Goal: Task Accomplishment & Management: Manage account settings

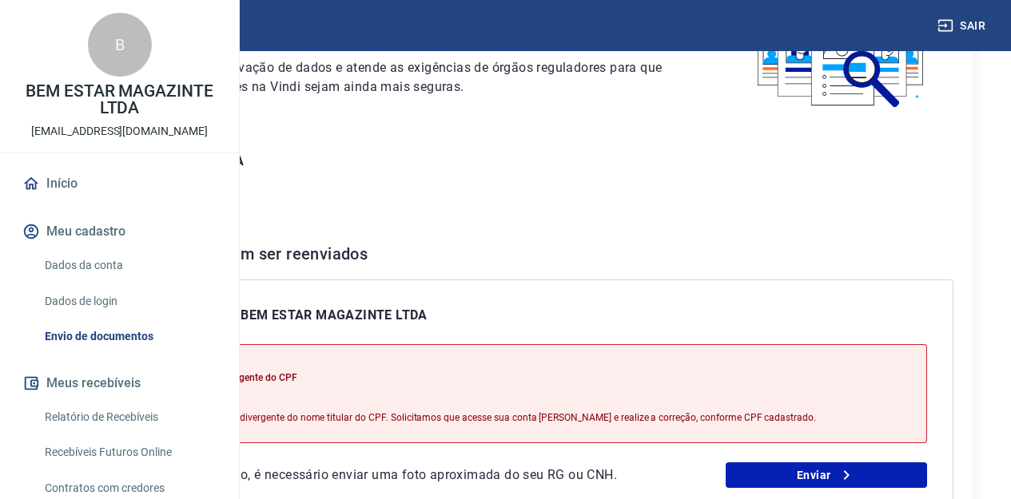
scroll to position [265, 0]
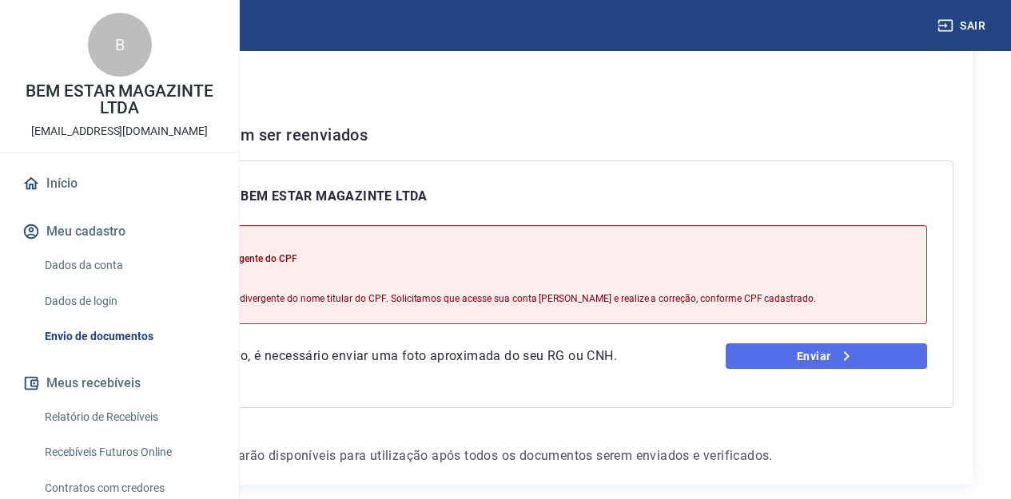
click at [836, 369] on link "Enviar" at bounding box center [825, 357] width 201 height 26
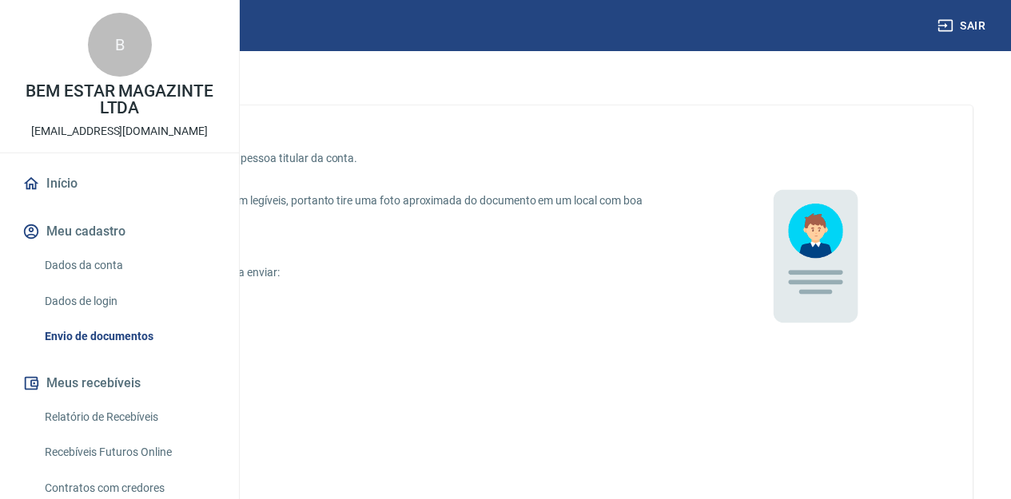
click at [212, 339] on p "Foto da CNH em papel" at bounding box center [156, 344] width 110 height 17
click at [101, 339] on input "Foto da CNH em papel" at bounding box center [85, 345] width 34 height 34
radio input "true"
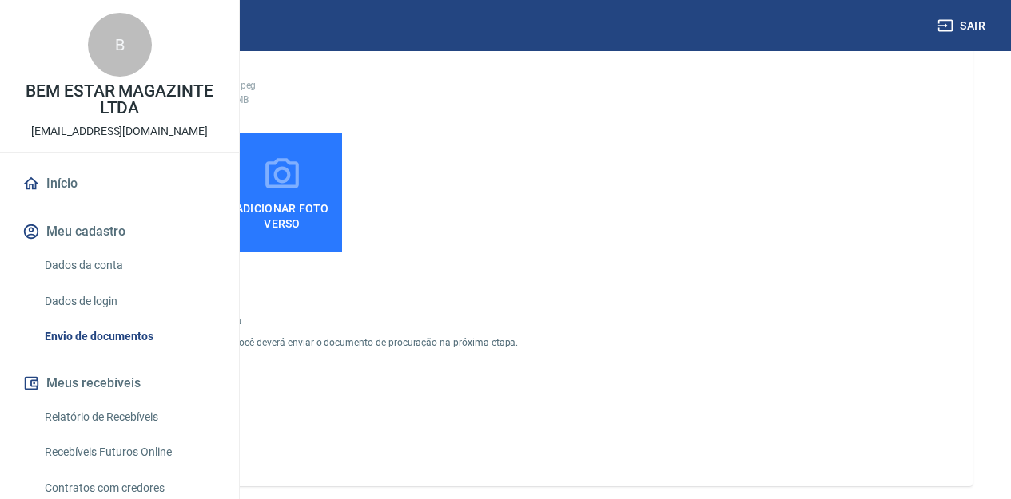
scroll to position [416, 0]
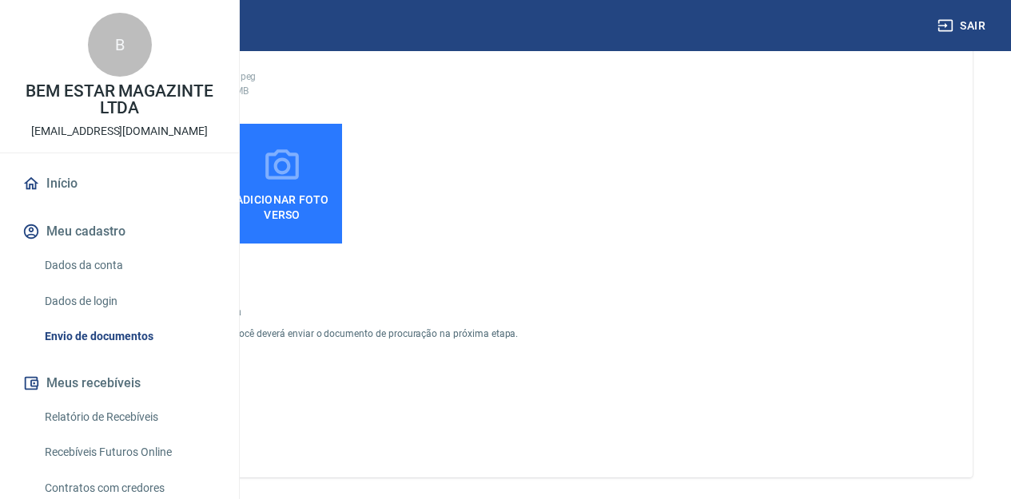
click at [741, 174] on div "Envie uma foto do RG ou CNH da pessoa titular da conta. É necessário que os dad…" at bounding box center [505, 34] width 857 height 612
click at [153, 176] on icon at bounding box center [137, 164] width 34 height 30
click at [0, 0] on input "Adicionar foto frente" at bounding box center [0, 0] width 0 height 0
click at [190, 192] on span "Adicionar foto frente" at bounding box center [136, 204] width 107 height 36
click at [0, 0] on input "Adicionar foto frente" at bounding box center [0, 0] width 0 height 0
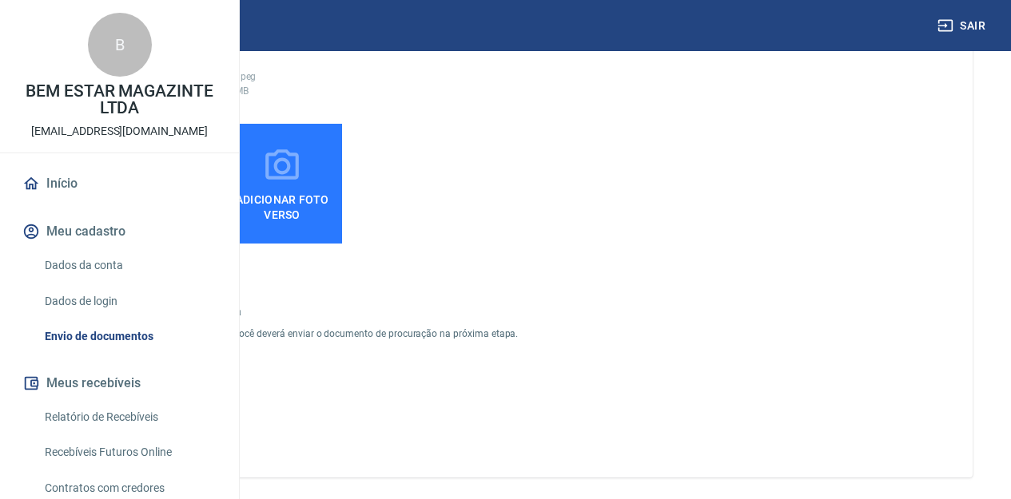
click at [153, 171] on icon at bounding box center [137, 164] width 34 height 30
click at [0, 0] on input "Adicionar foto frente" at bounding box center [0, 0] width 0 height 0
click at [197, 137] on label "Adicionar foto frente" at bounding box center [137, 184] width 120 height 120
click at [0, 0] on input "Adicionar foto frente" at bounding box center [0, 0] width 0 height 0
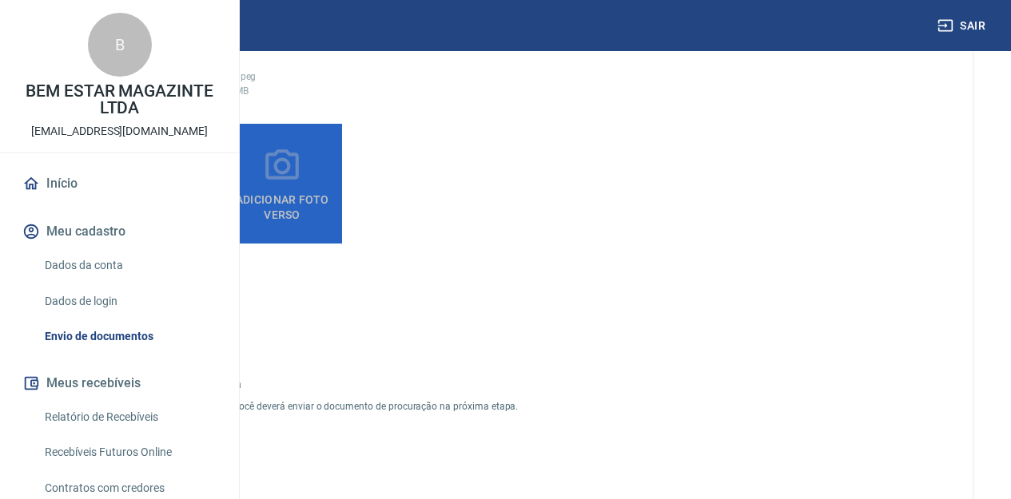
click at [342, 173] on label "Adicionar foto verso" at bounding box center [282, 184] width 120 height 120
click at [0, 0] on input "Adicionar foto verso" at bounding box center [0, 0] width 0 height 0
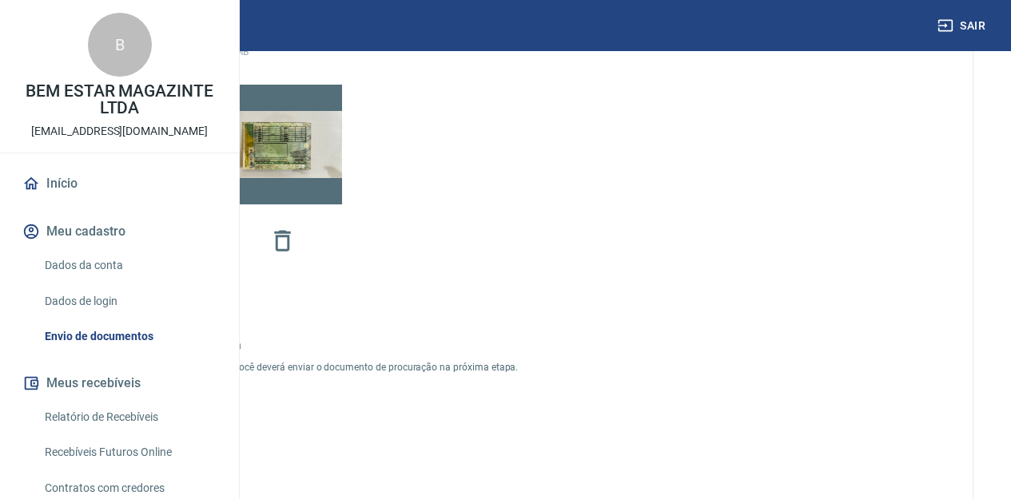
scroll to position [467, 0]
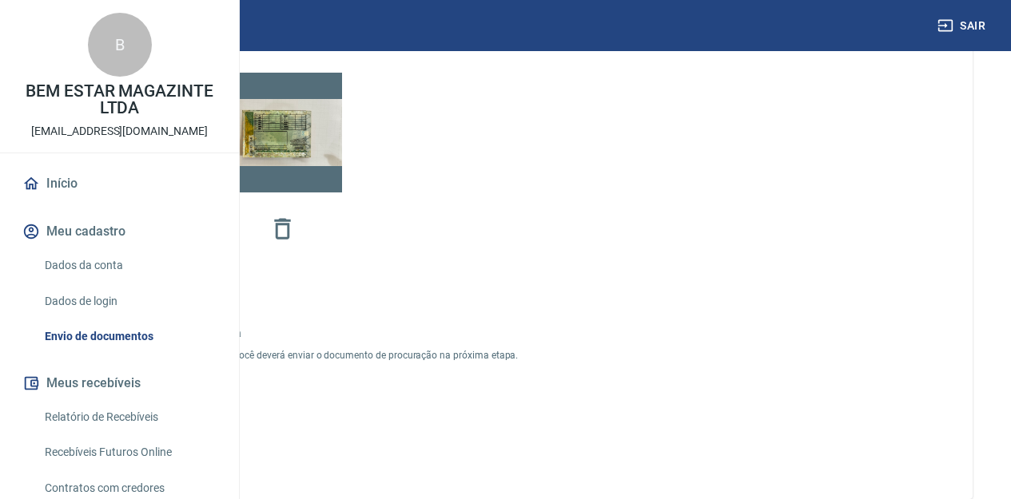
click at [197, 451] on button "Enviar" at bounding box center [137, 446] width 120 height 30
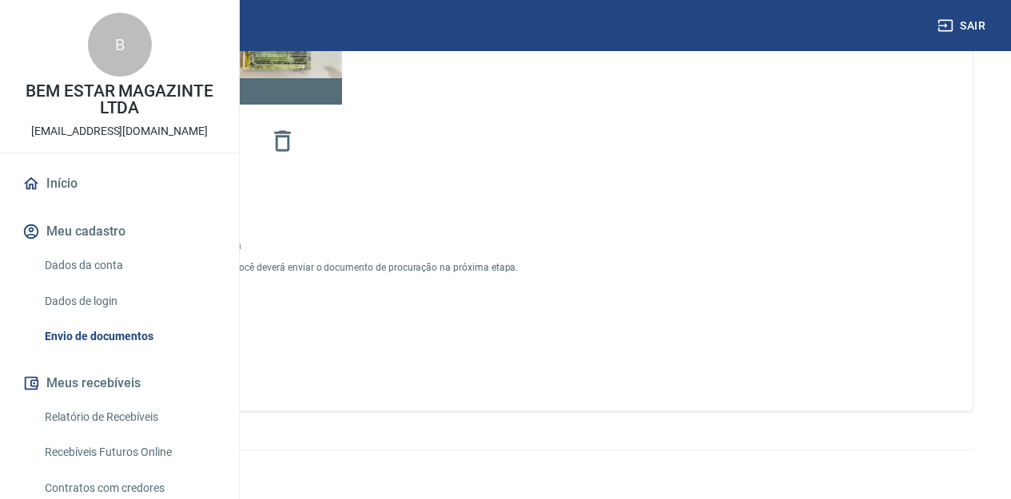
scroll to position [566, 0]
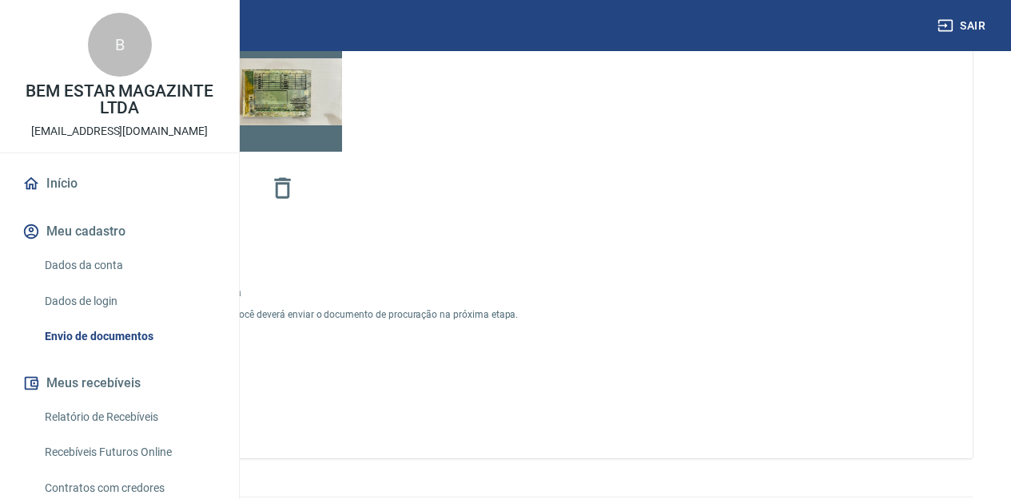
scroll to position [54, 0]
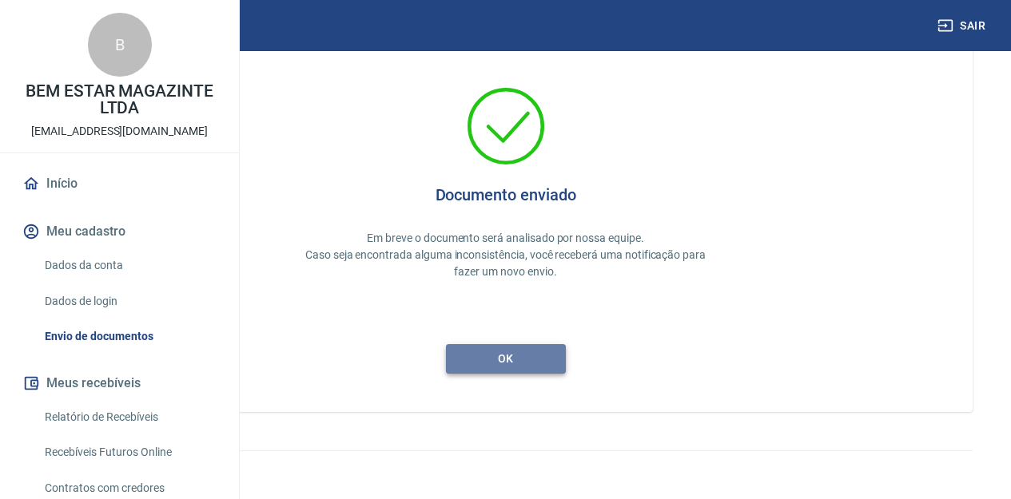
click at [566, 360] on button "ok" at bounding box center [506, 359] width 120 height 30
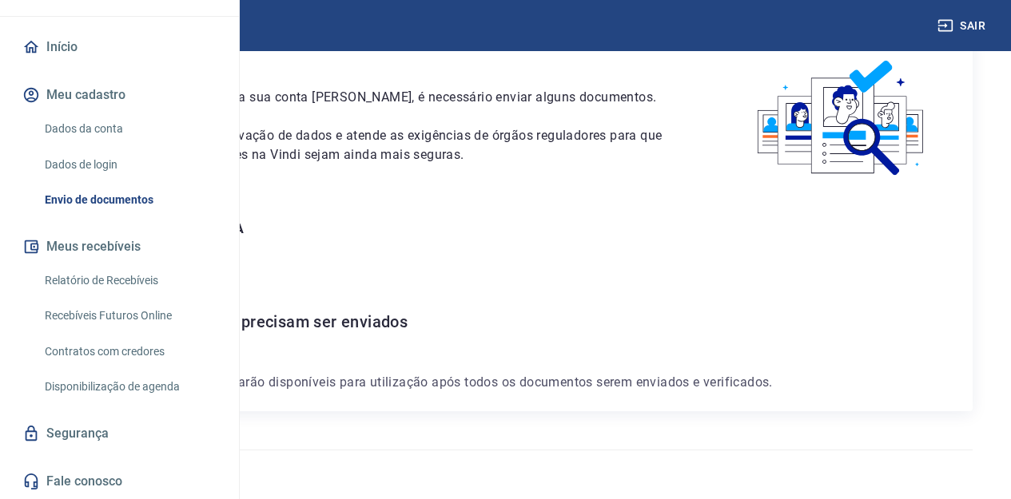
scroll to position [130, 0]
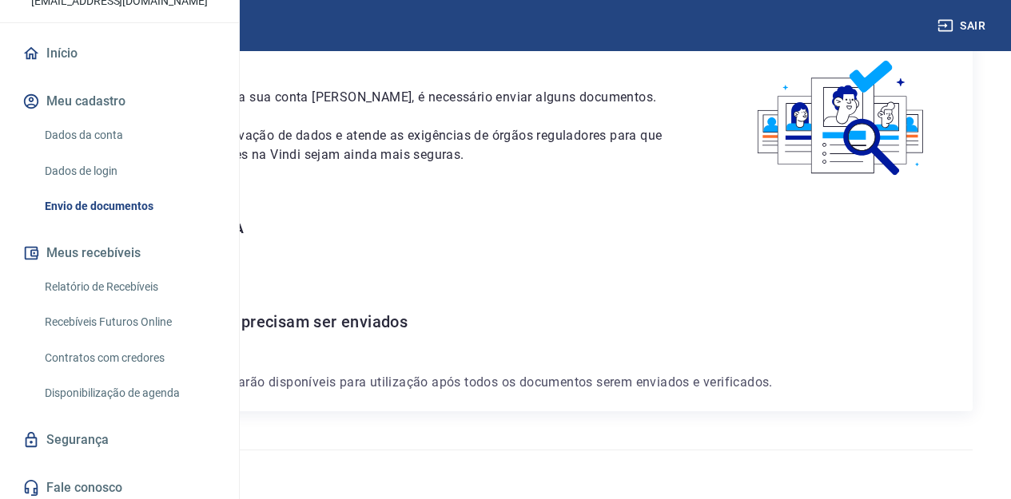
click at [99, 152] on link "Dados da conta" at bounding box center [128, 135] width 181 height 33
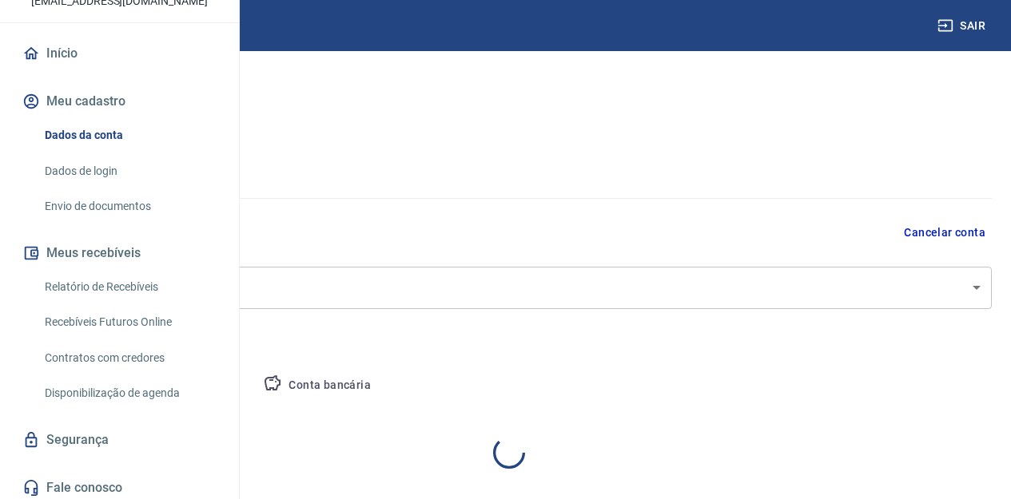
select select "MG"
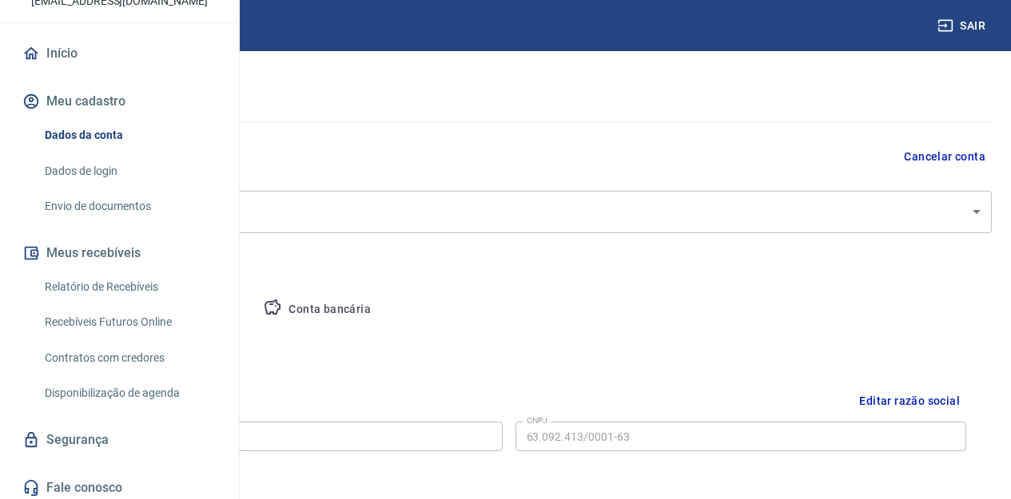
click at [251, 300] on button "Pessoa titular" at bounding box center [187, 310] width 127 height 38
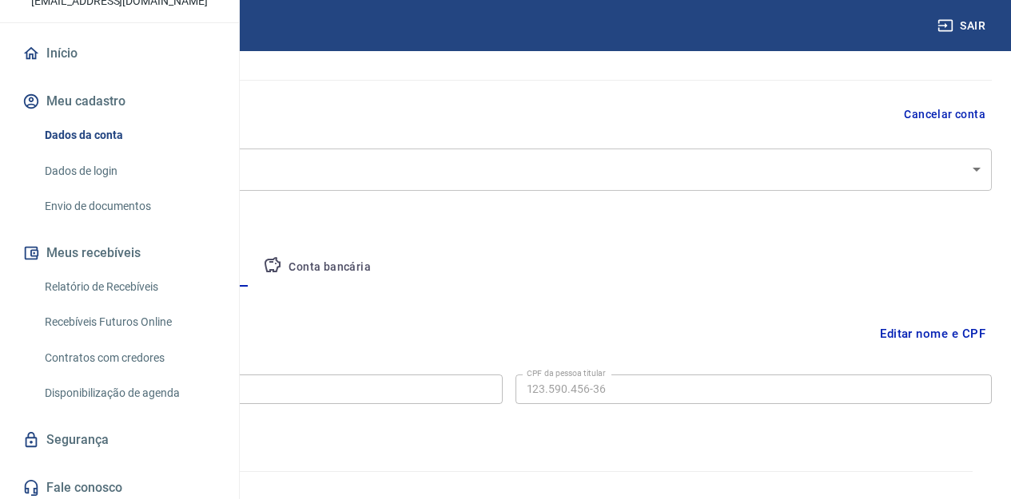
scroll to position [140, 0]
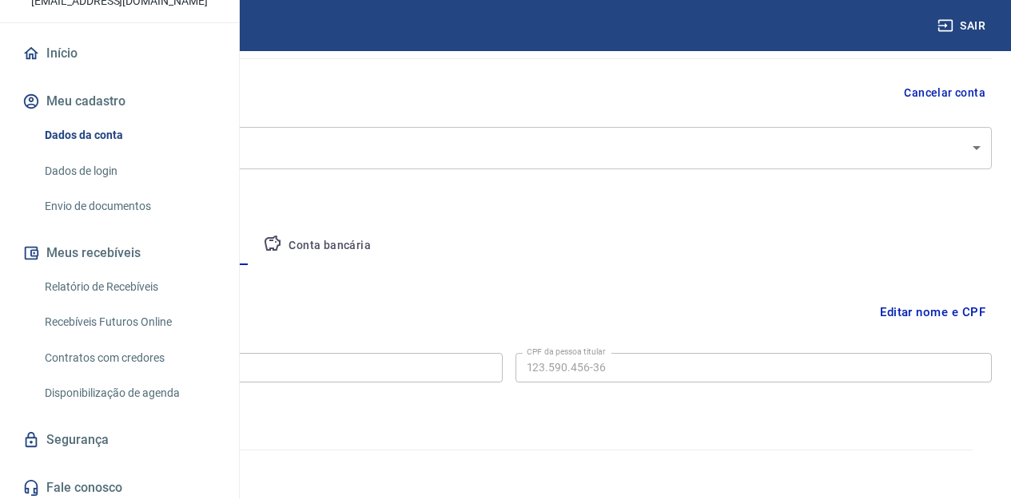
click at [940, 313] on button "Editar nome e CPF" at bounding box center [932, 312] width 118 height 30
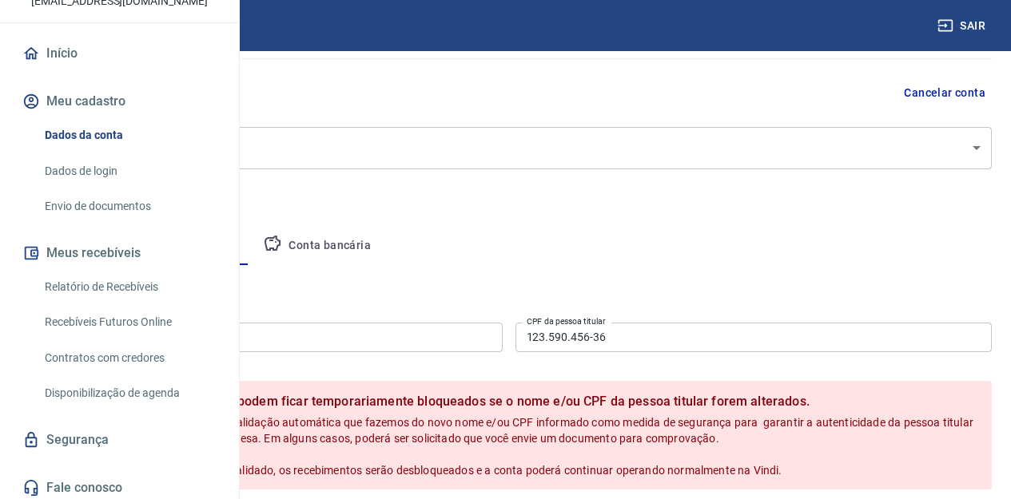
click at [458, 336] on input "BEM ESTAR MAGAZINTE LTDA" at bounding box center [264, 338] width 477 height 30
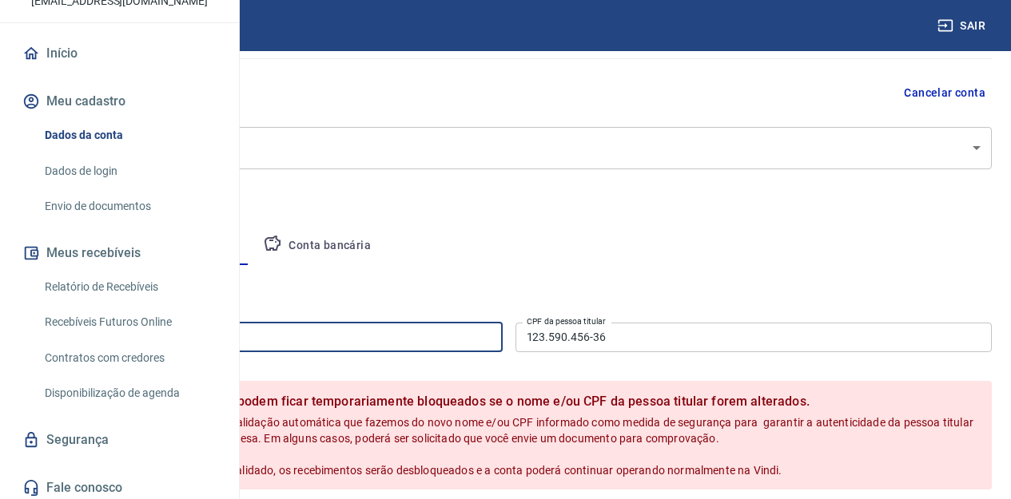
click at [458, 336] on input "BEM ESTAR MAGAZINTE LTDA" at bounding box center [264, 338] width 477 height 30
type input "ANA GABRIELLE RIBEIRO LOPES"
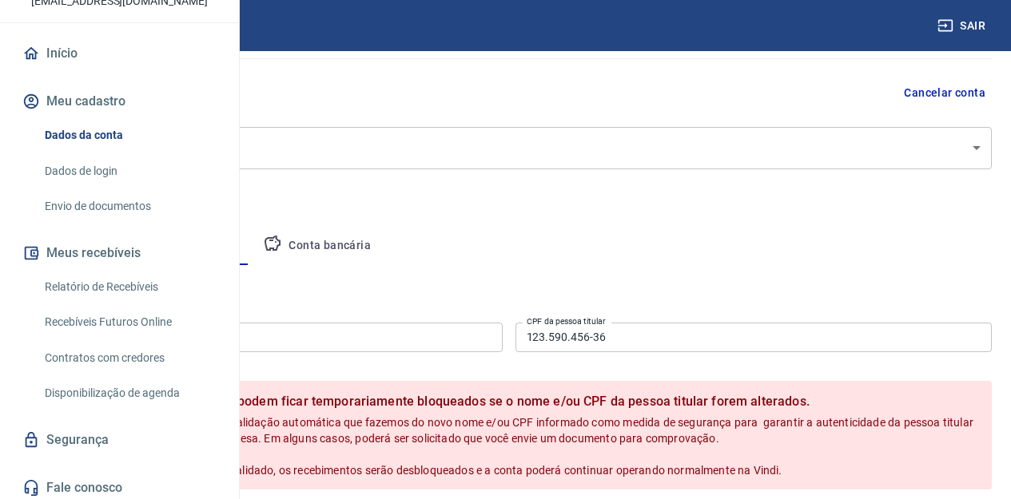
click at [765, 277] on div "Editar nome e CPF Nome da pessoa titular ANA GABRIELLE RIBEIRO LOPES Nome da pe…" at bounding box center [509, 411] width 966 height 293
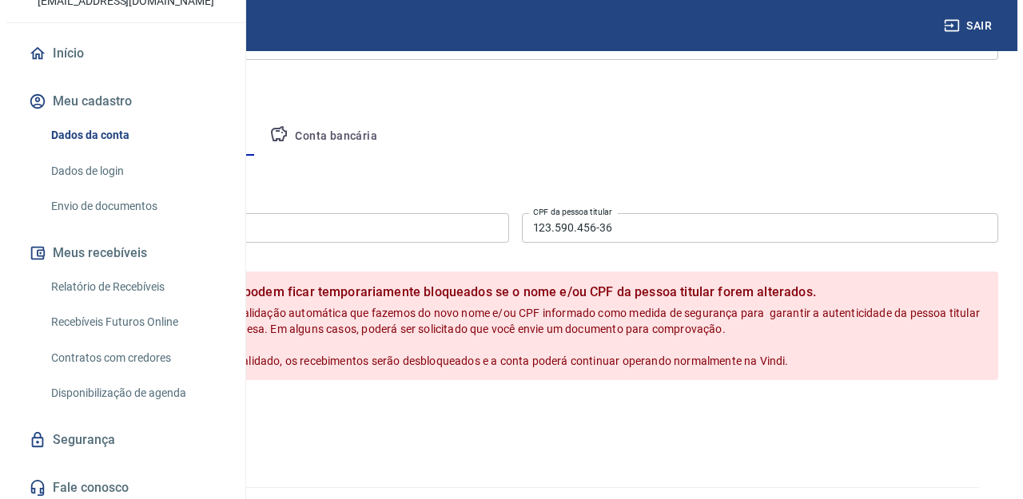
scroll to position [338, 0]
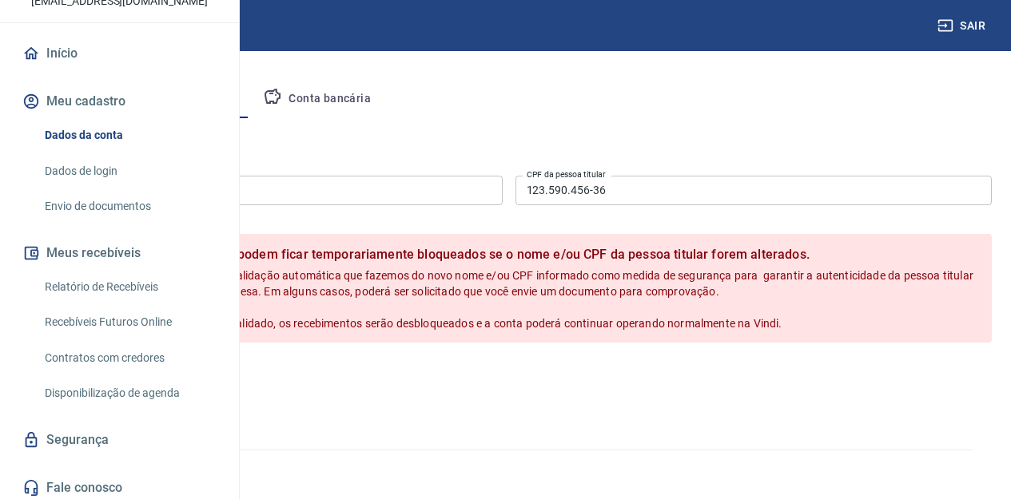
click at [86, 369] on button "Salvar" at bounding box center [56, 377] width 61 height 30
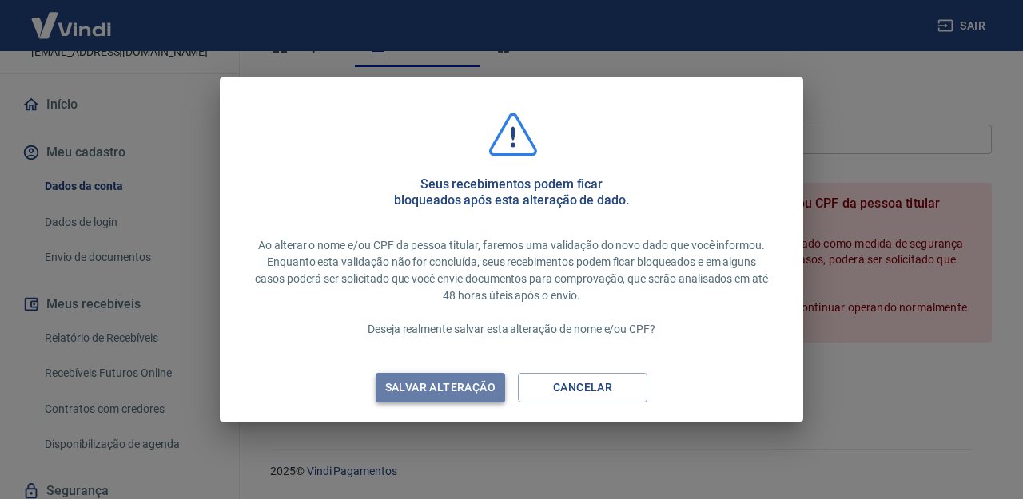
click at [487, 394] on div "Salvar alteração" at bounding box center [440, 388] width 149 height 20
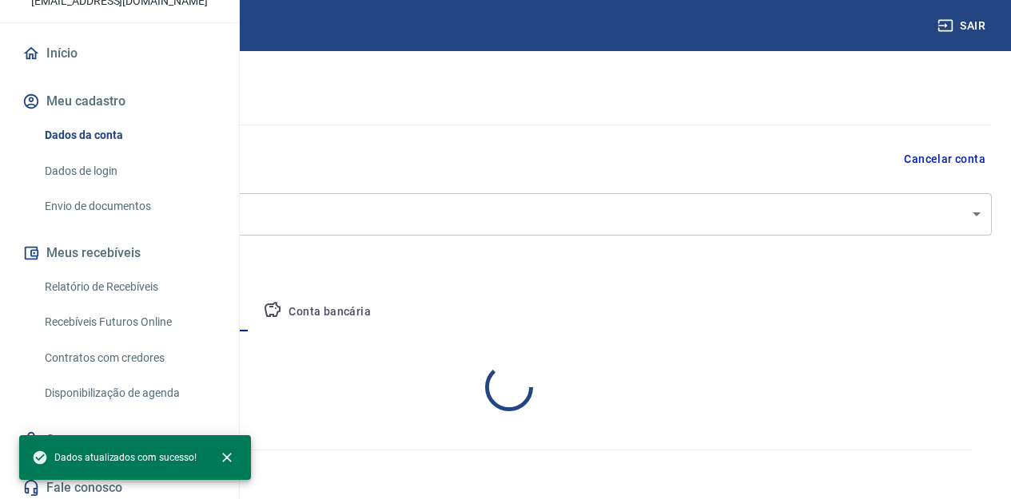
scroll to position [140, 0]
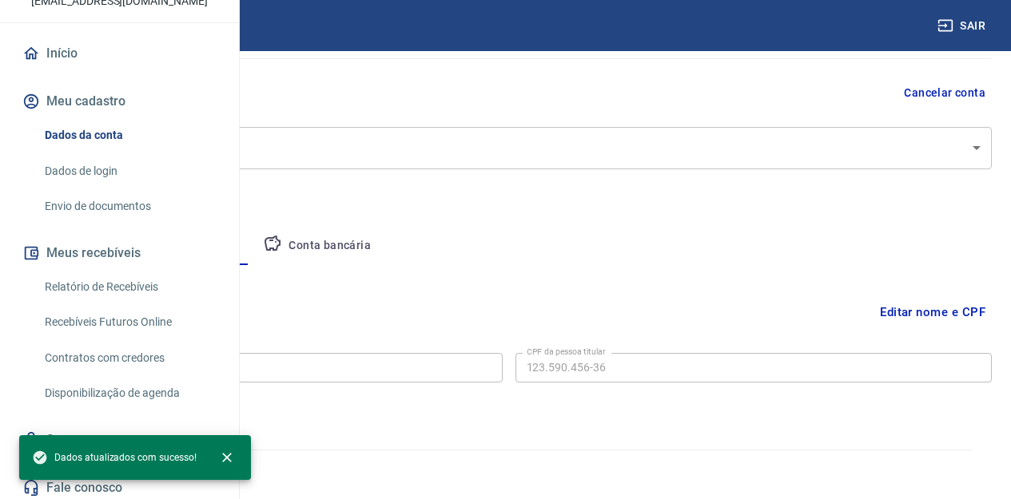
click at [383, 250] on button "Conta bancária" at bounding box center [316, 246] width 133 height 38
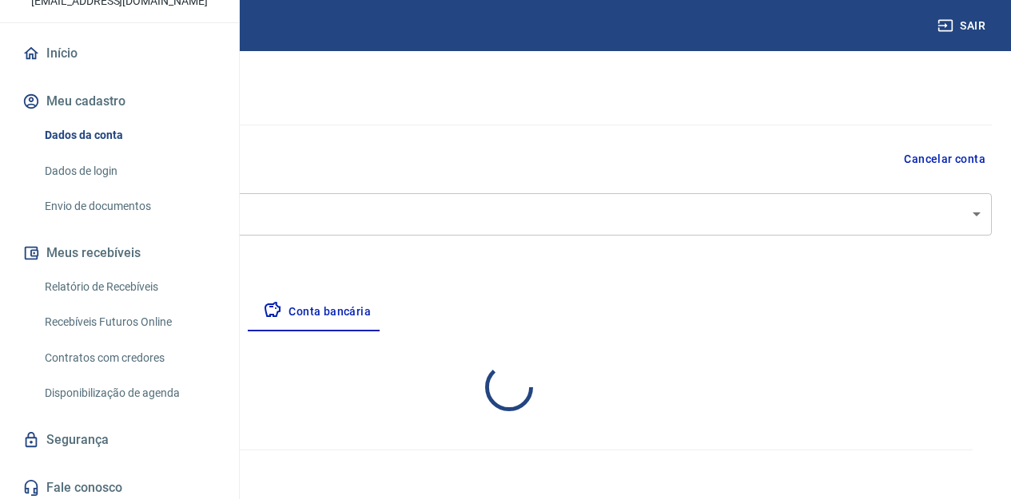
select select "1"
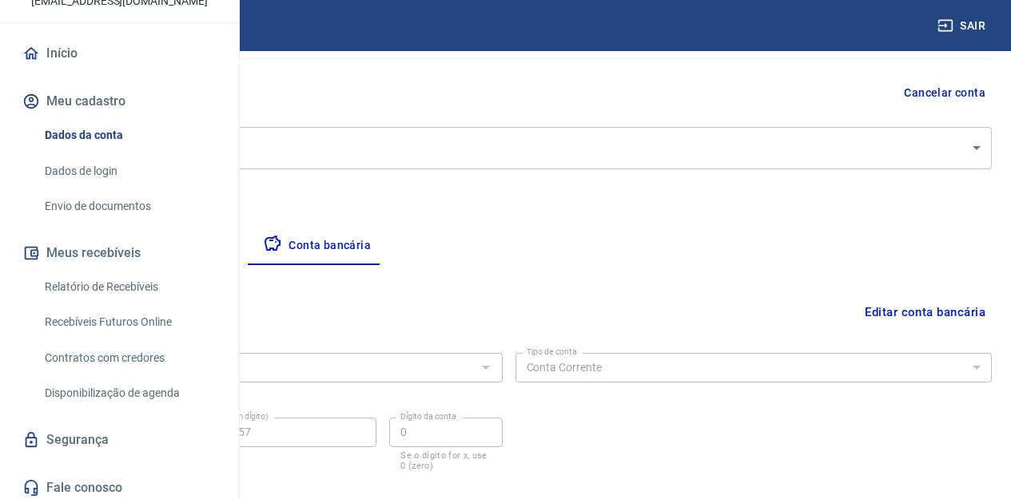
click at [124, 245] on button "Empresa" at bounding box center [75, 246] width 98 height 38
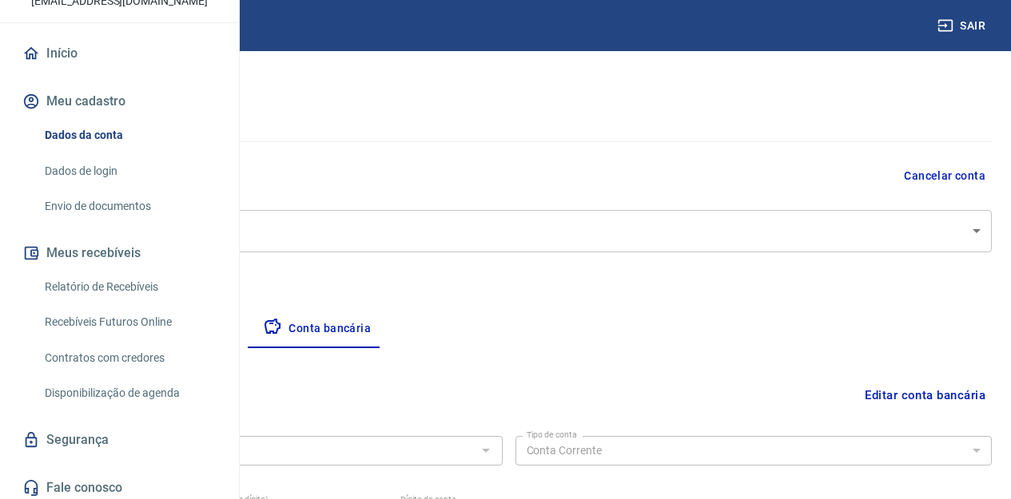
select select "MG"
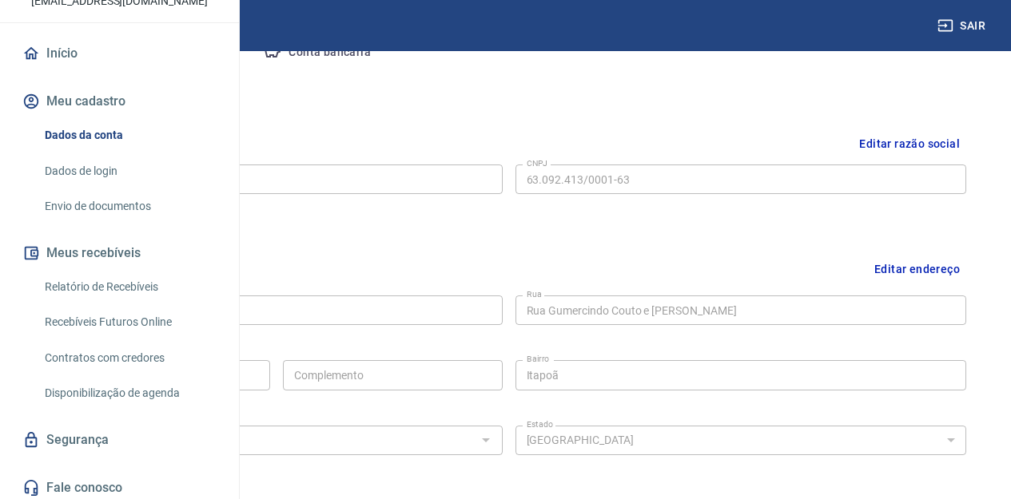
scroll to position [0, 0]
